Goal: Transaction & Acquisition: Purchase product/service

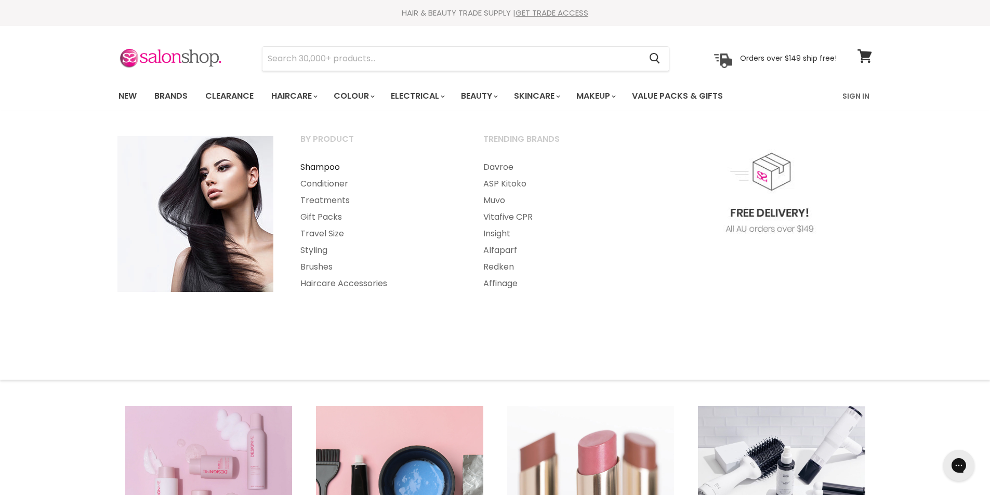
click at [320, 165] on link "Shampoo" at bounding box center [377, 167] width 181 height 17
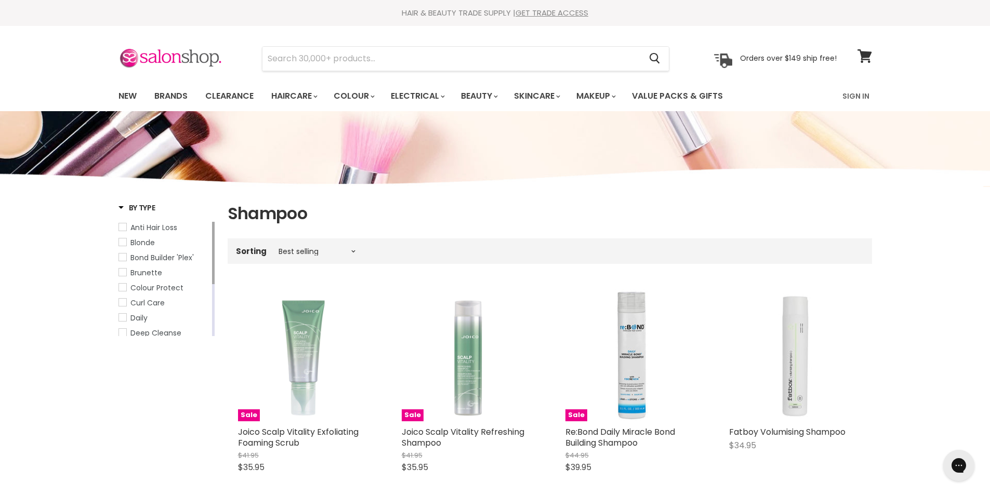
click at [123, 242] on span "Blonde" at bounding box center [122, 242] width 7 height 7
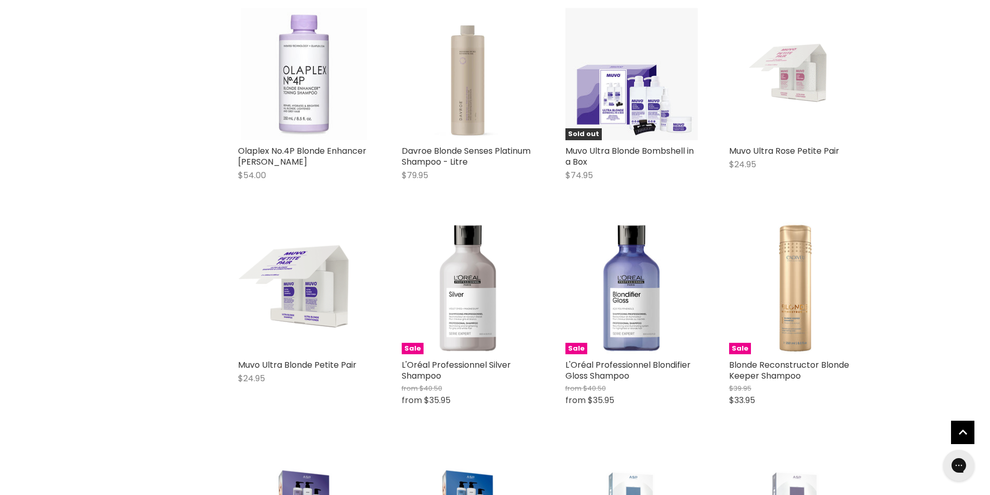
scroll to position [2131, 0]
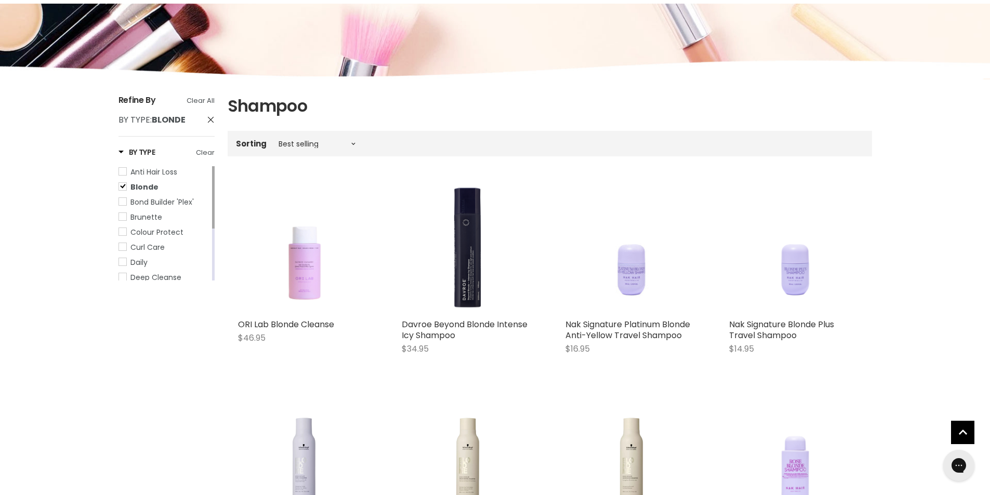
scroll to position [104, 0]
